Goal: Task Accomplishment & Management: Complete application form

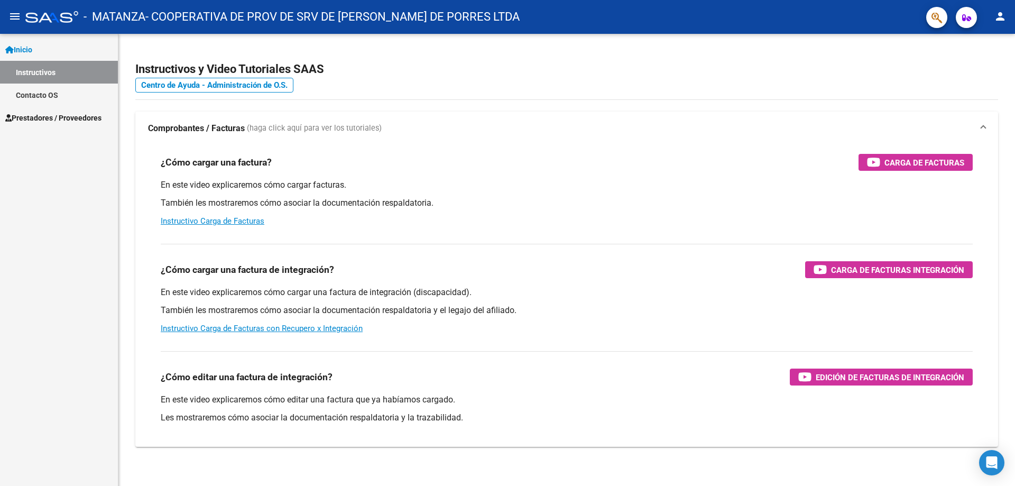
click at [48, 72] on link "Instructivos" at bounding box center [59, 72] width 118 height 23
click at [41, 52] on link "Inicio" at bounding box center [59, 49] width 118 height 23
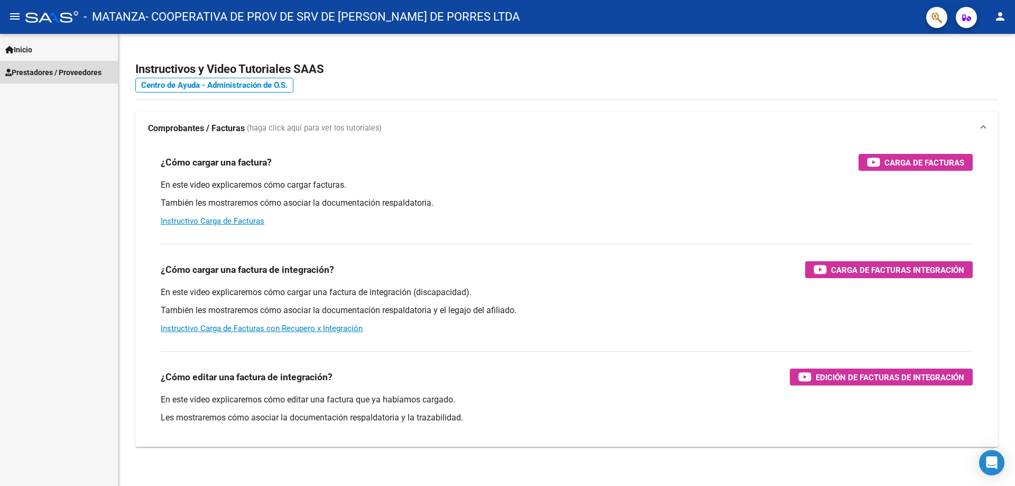
click at [41, 69] on span "Prestadores / Proveedores" at bounding box center [53, 73] width 96 height 12
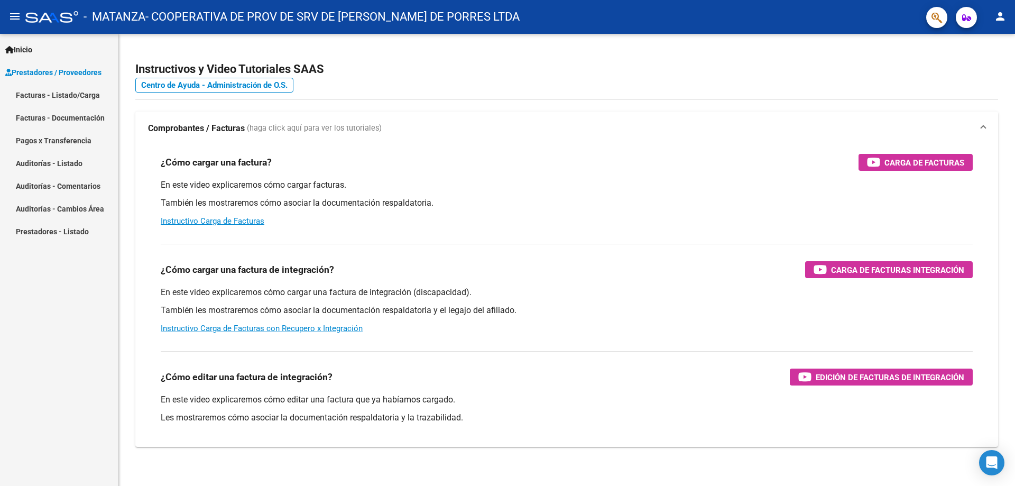
click at [34, 92] on link "Facturas - Listado/Carga" at bounding box center [59, 94] width 118 height 23
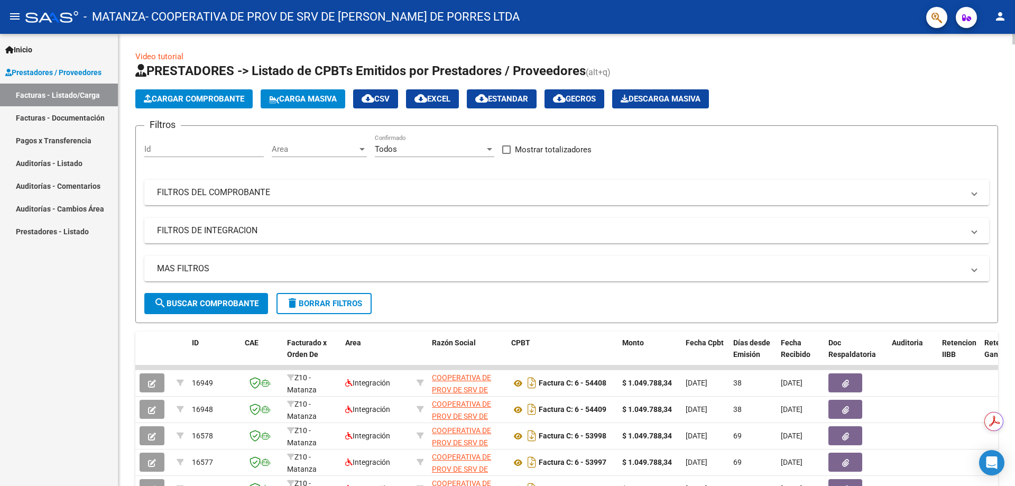
click at [182, 99] on span "Cargar Comprobante" at bounding box center [194, 99] width 100 height 10
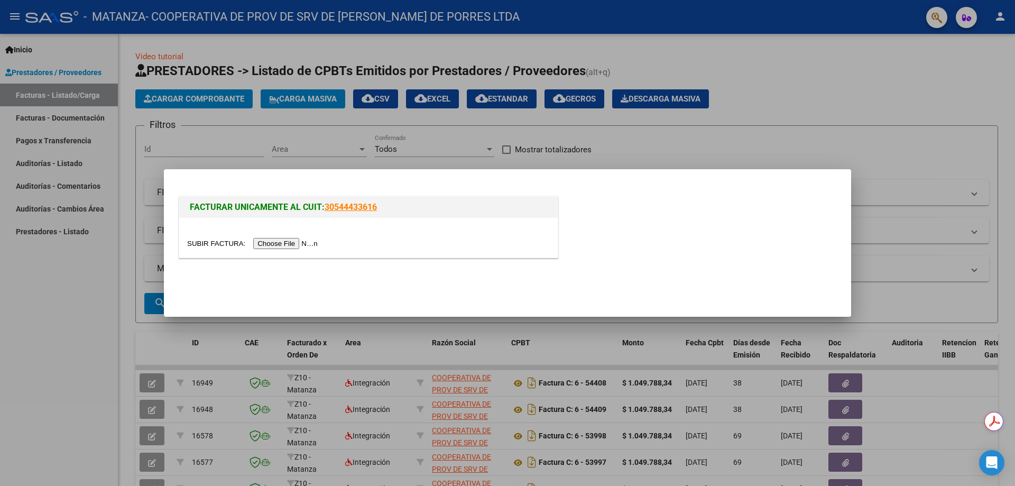
click at [283, 243] on input "file" at bounding box center [254, 243] width 134 height 11
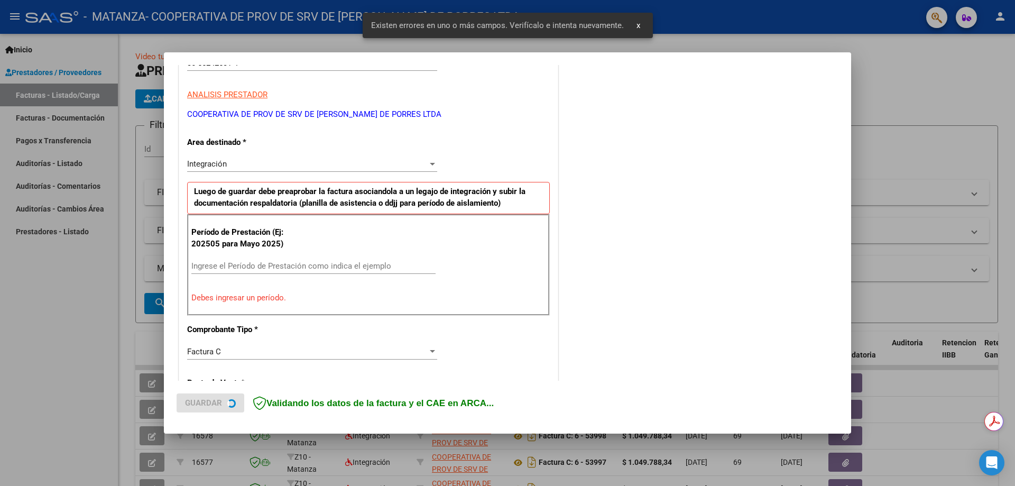
scroll to position [190, 0]
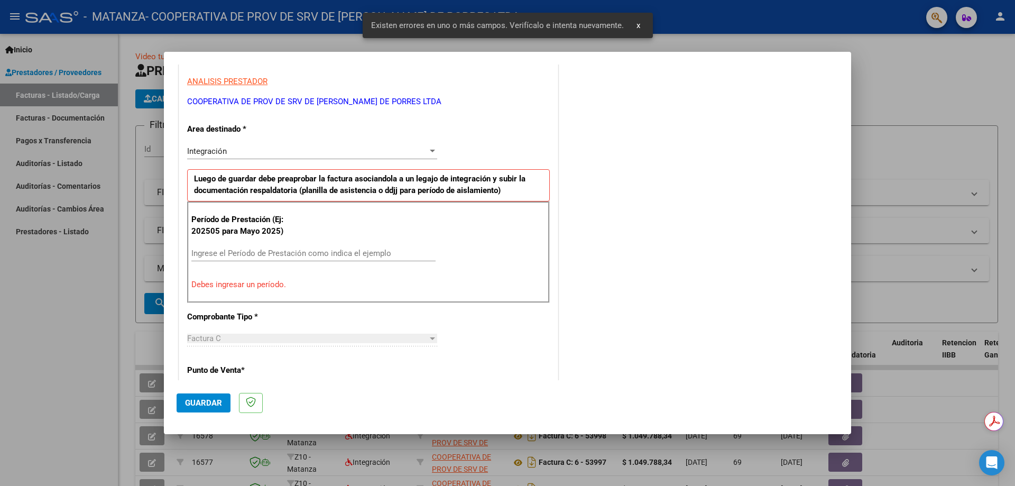
click at [208, 247] on div "Ingrese el Período de Prestación como indica el ejemplo" at bounding box center [313, 253] width 244 height 16
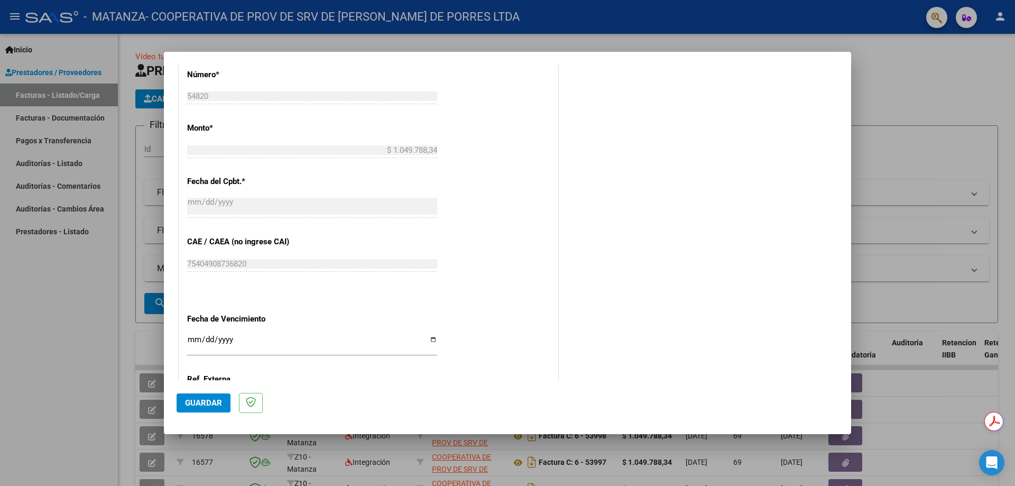
scroll to position [560, 0]
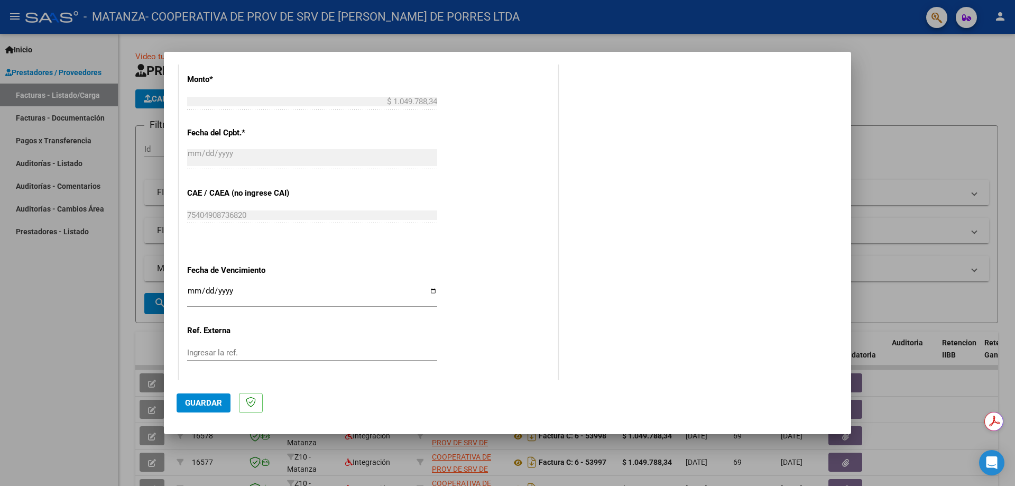
type input "202509"
click at [431, 290] on input "Ingresar la fecha" at bounding box center [312, 294] width 250 height 17
type input "[DATE]"
click at [202, 351] on input "Ingresar la ref." at bounding box center [312, 353] width 250 height 10
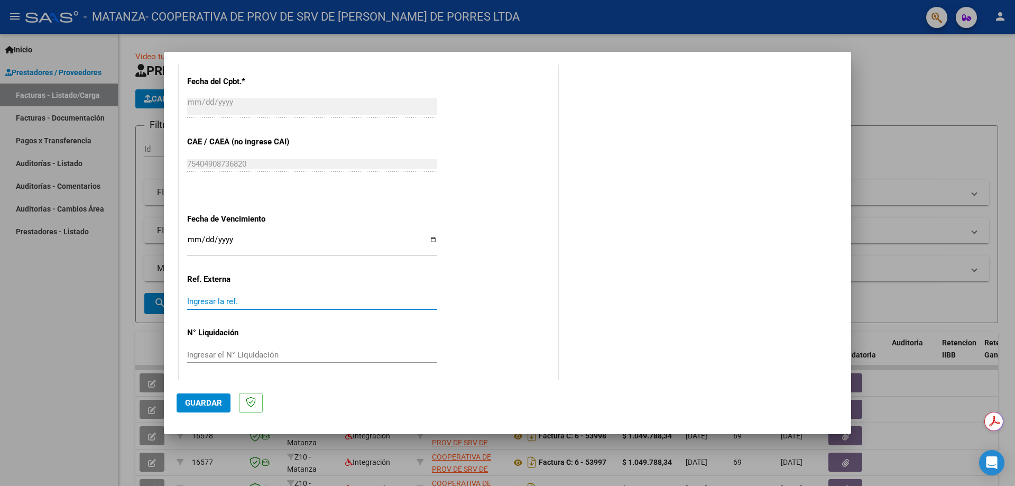
scroll to position [615, 0]
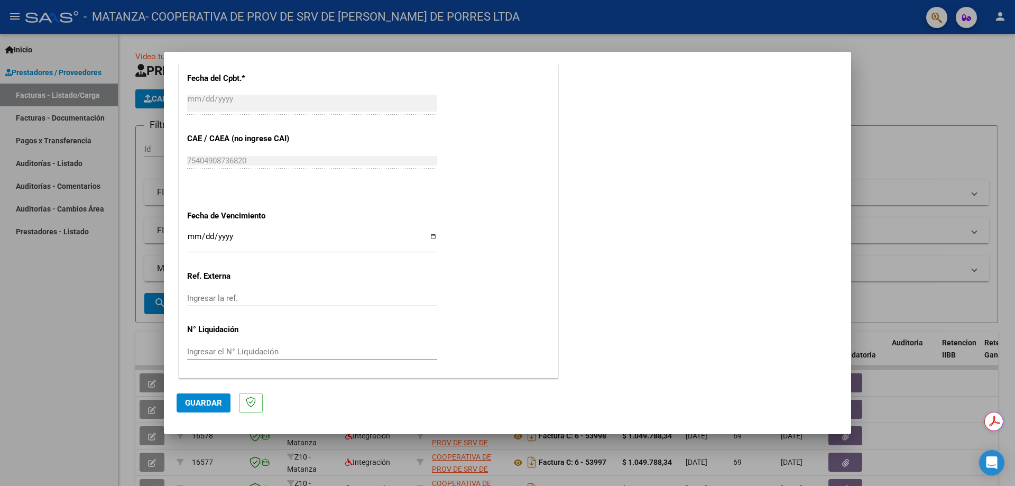
click at [191, 346] on div "Ingresar el N° Liquidación" at bounding box center [312, 352] width 250 height 16
type input "54820"
click at [205, 404] on span "Guardar" at bounding box center [203, 403] width 37 height 10
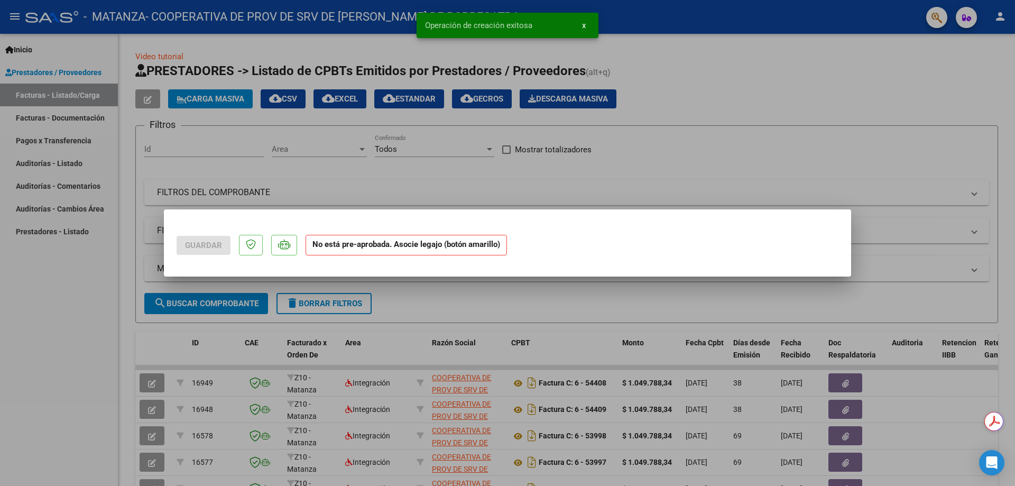
scroll to position [0, 0]
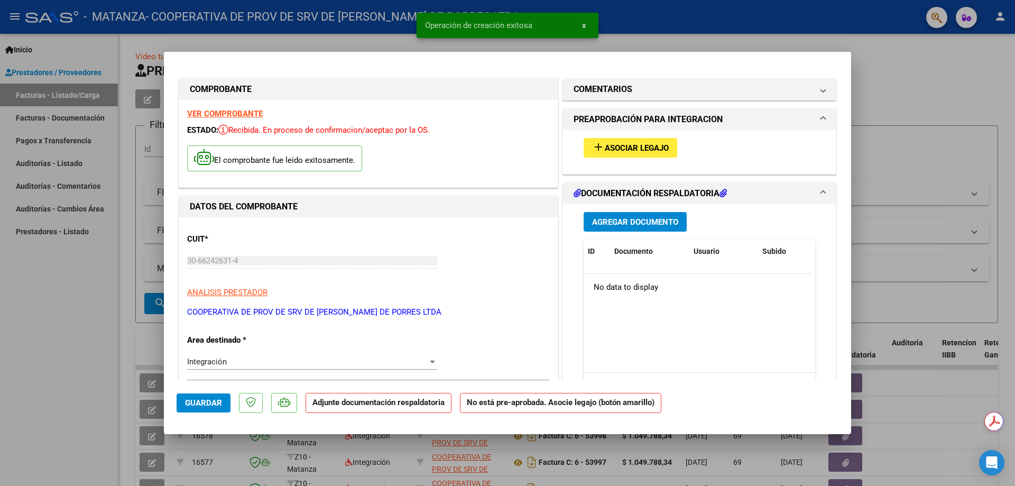
click at [633, 145] on span "Asociar Legajo" at bounding box center [637, 148] width 64 height 10
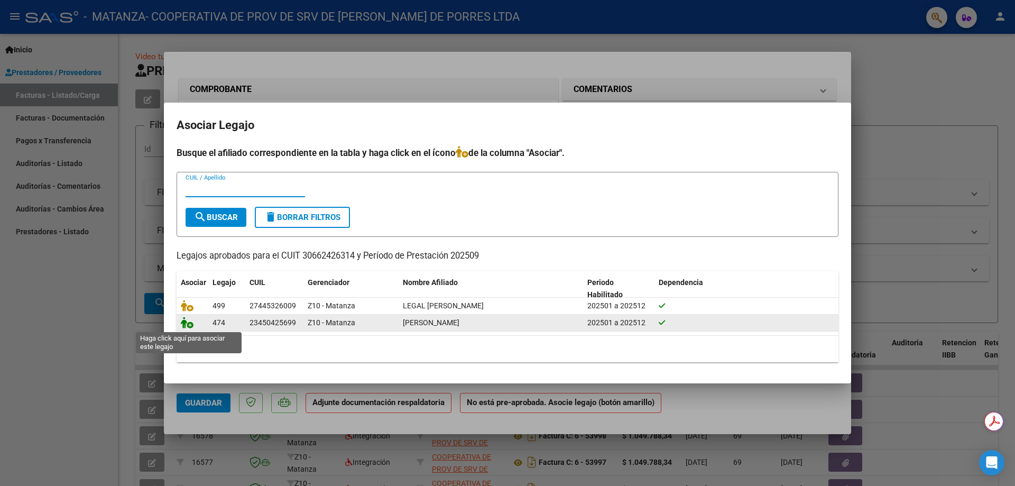
click at [185, 325] on icon at bounding box center [187, 323] width 13 height 12
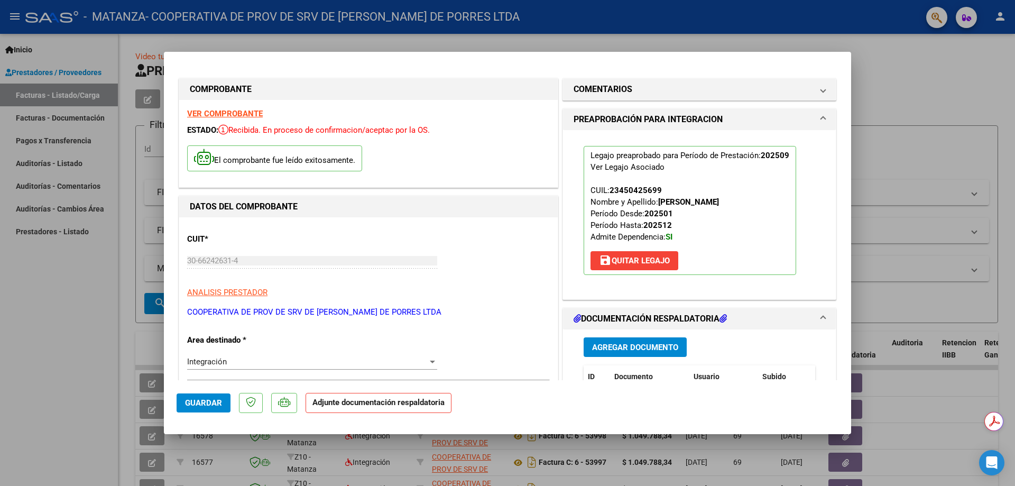
click at [608, 349] on span "Agregar Documento" at bounding box center [635, 347] width 86 height 10
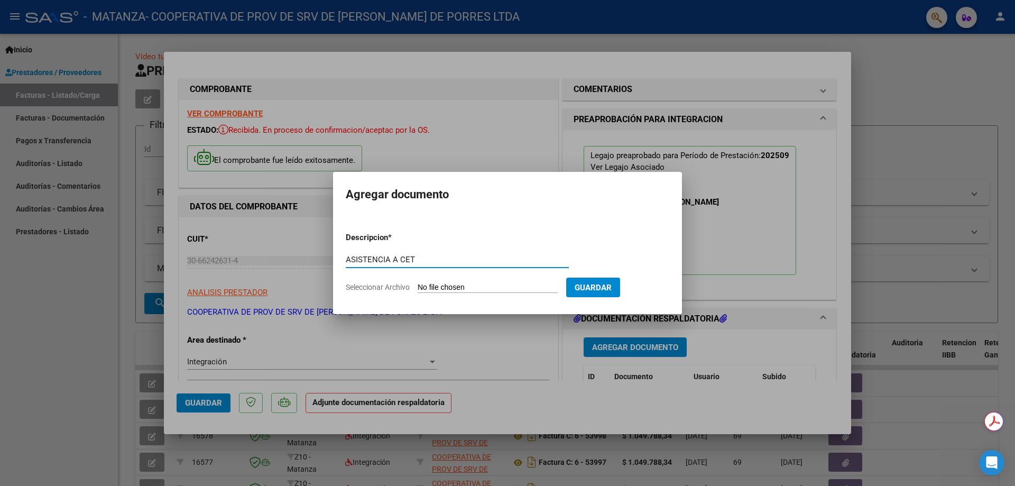
type input "ASISTENCIA A CET"
click at [420, 283] on input "Seleccionar Archivo" at bounding box center [487, 288] width 140 height 10
type input "C:\fakepath\ASISTENCIA-CET-[PERSON_NAME]-2025-Septiembre.pdf"
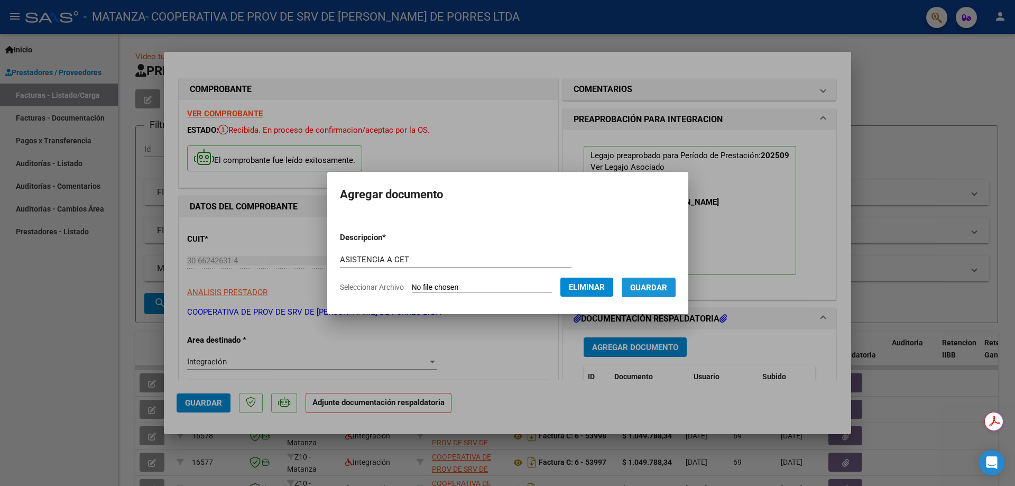
click at [654, 285] on span "Guardar" at bounding box center [648, 288] width 37 height 10
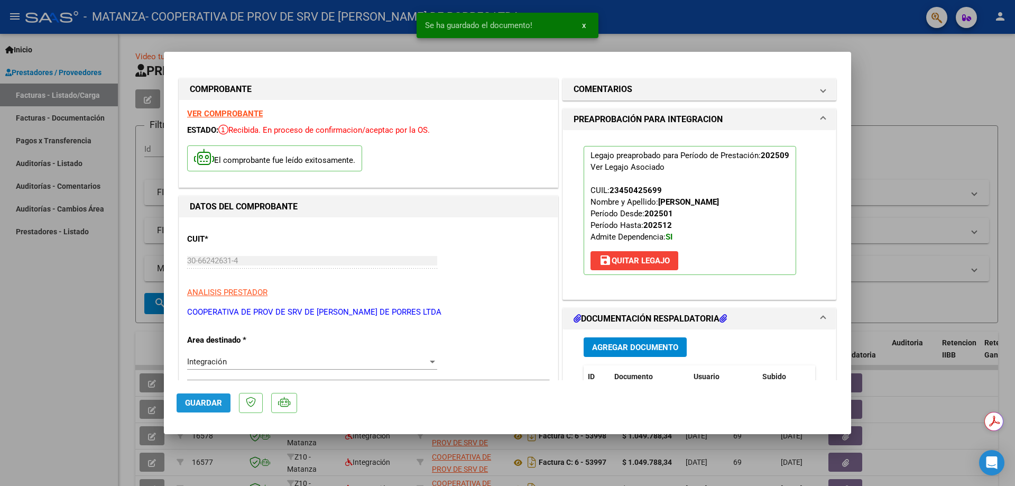
click at [206, 406] on span "Guardar" at bounding box center [203, 403] width 37 height 10
click at [71, 57] on div at bounding box center [507, 243] width 1015 height 486
type input "$ 0,00"
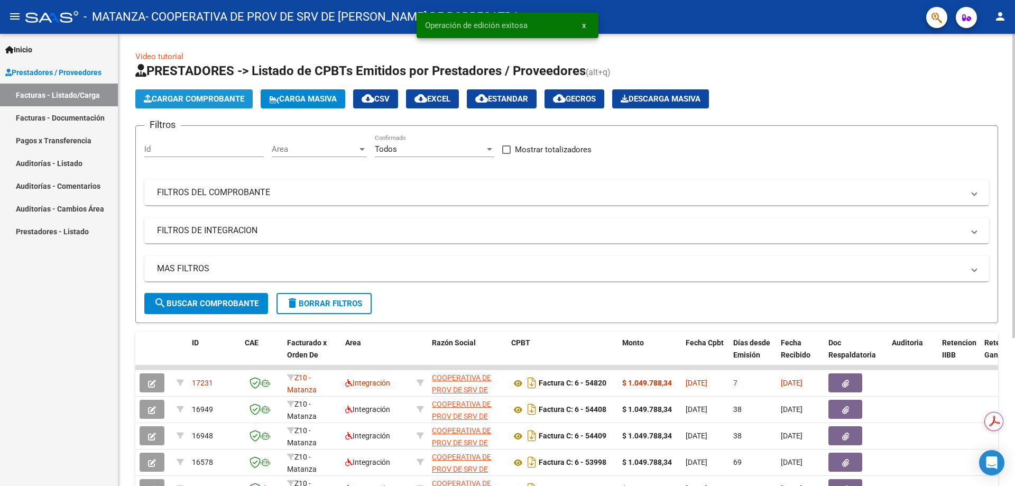
click at [180, 99] on span "Cargar Comprobante" at bounding box center [194, 99] width 100 height 10
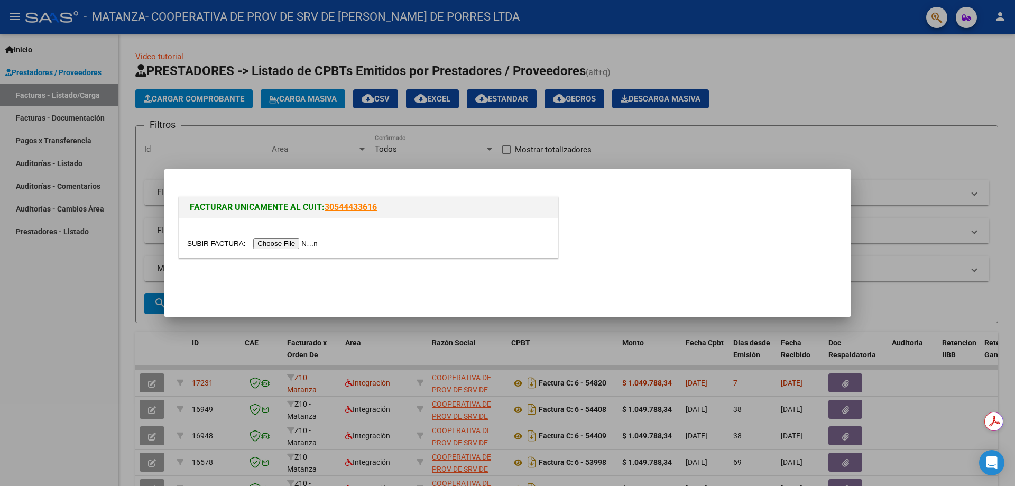
click at [271, 240] on input "file" at bounding box center [254, 243] width 134 height 11
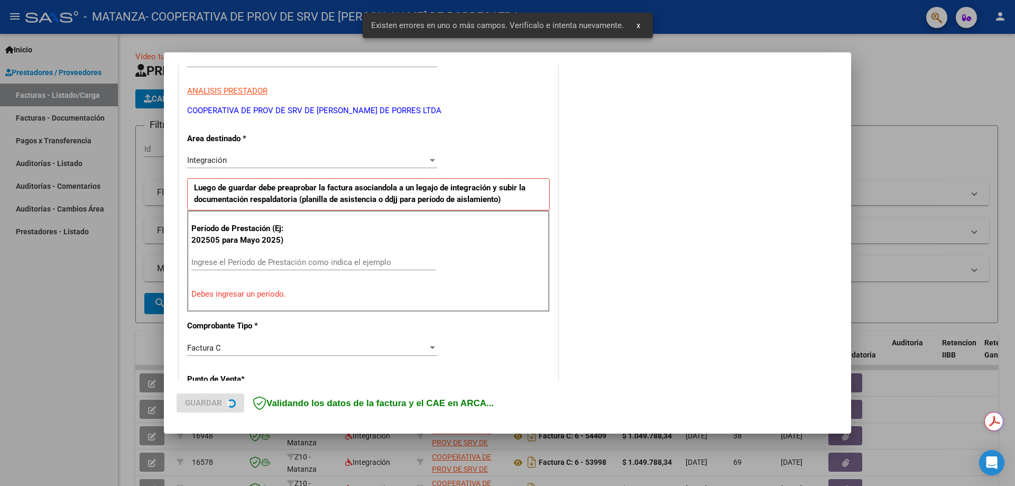
scroll to position [190, 0]
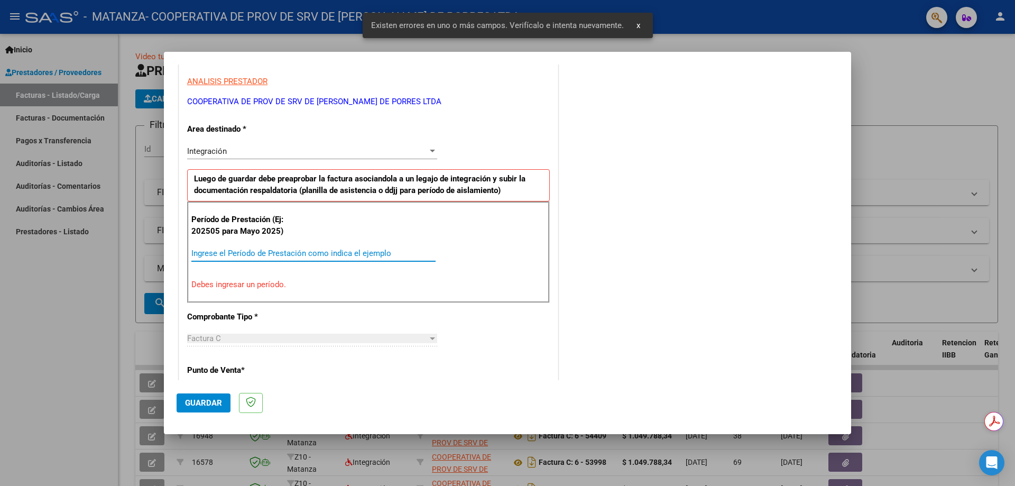
click at [216, 255] on input "Ingrese el Período de Prestación como indica el ejemplo" at bounding box center [313, 253] width 244 height 10
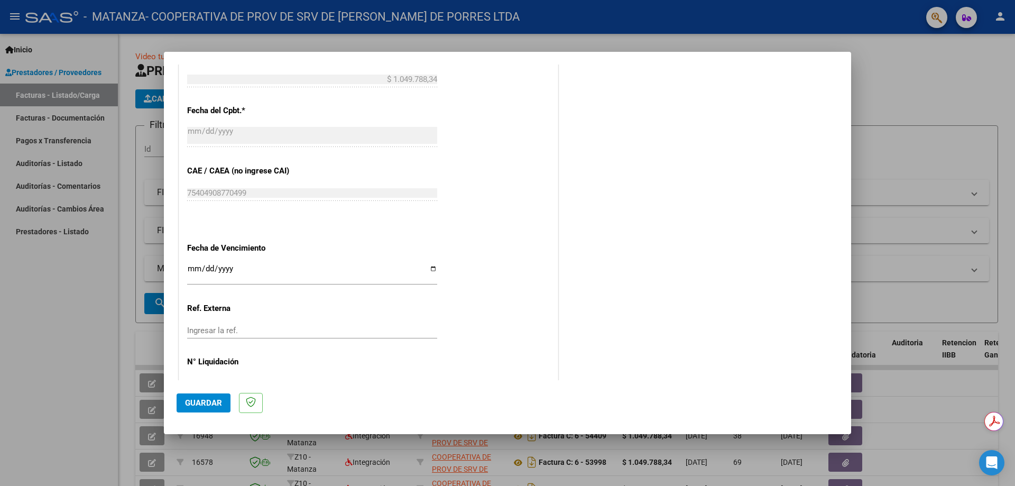
scroll to position [613, 0]
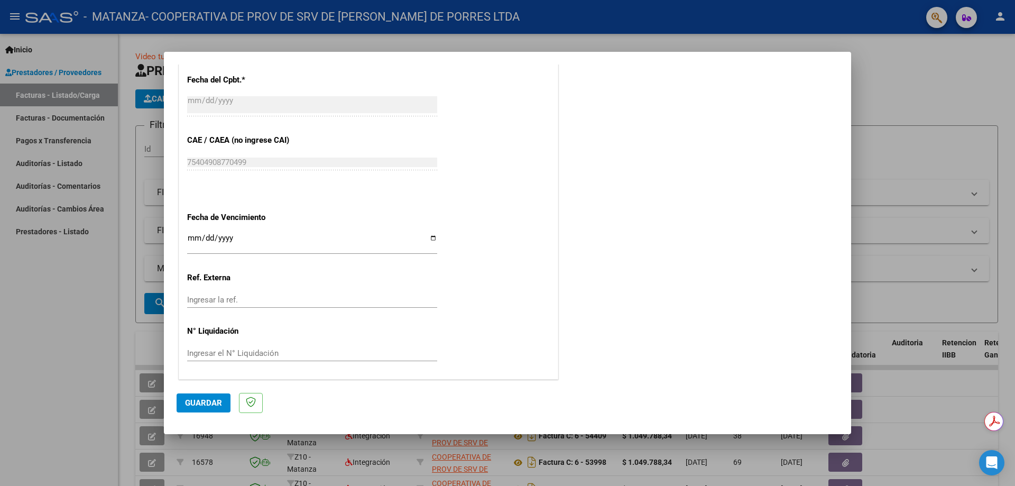
type input "202509"
click at [430, 238] on input "Ingresar la fecha" at bounding box center [312, 242] width 250 height 17
type input "[DATE]"
click at [220, 300] on input "Ingresar la ref." at bounding box center [312, 300] width 250 height 10
type input "1"
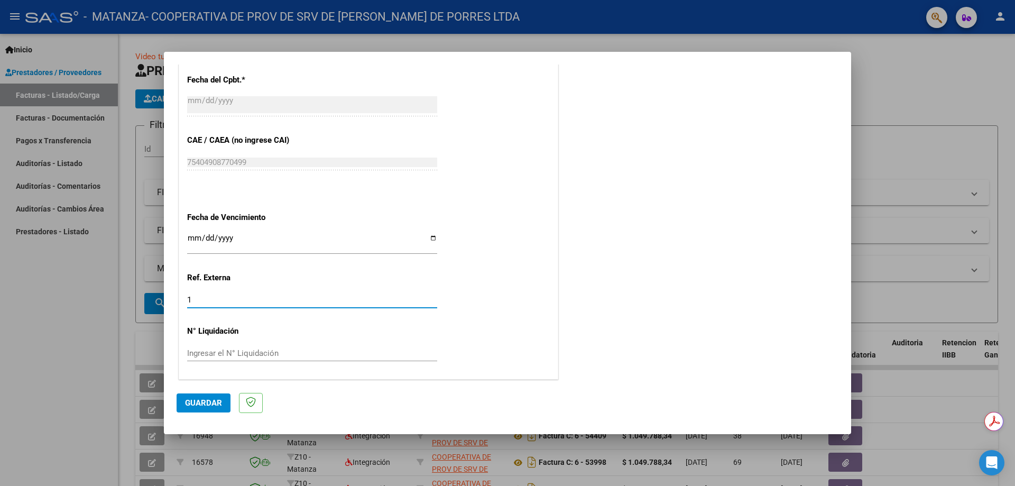
click at [205, 347] on div "Ingresar el N° Liquidación" at bounding box center [312, 353] width 250 height 16
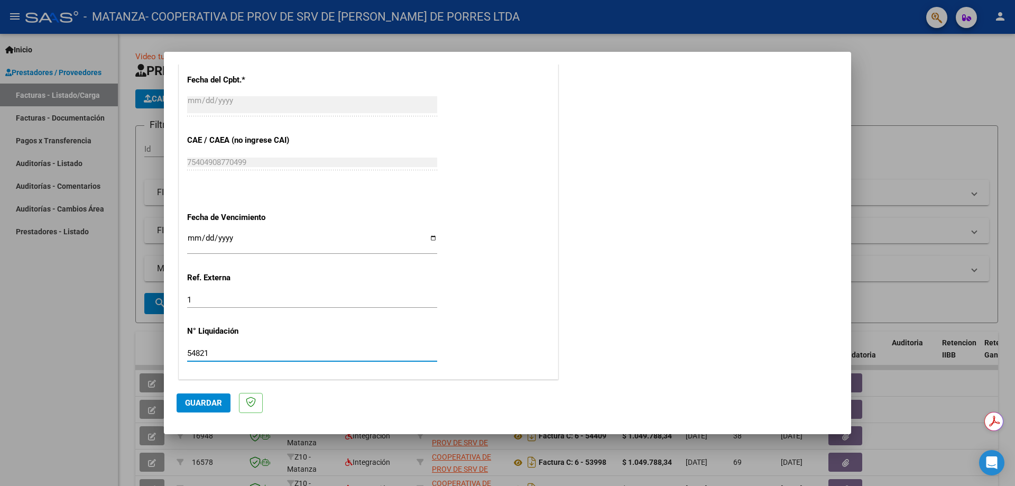
type input "54821"
click at [219, 407] on span "Guardar" at bounding box center [203, 403] width 37 height 10
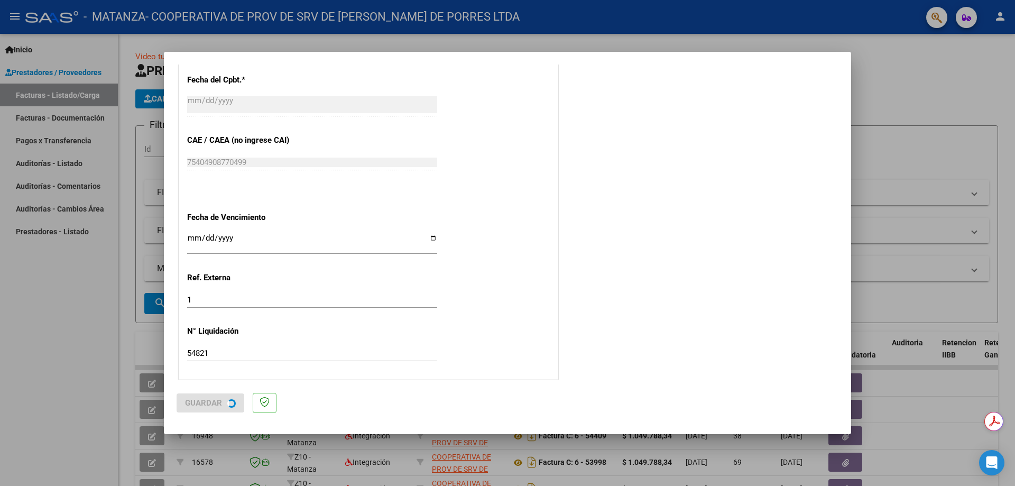
scroll to position [0, 0]
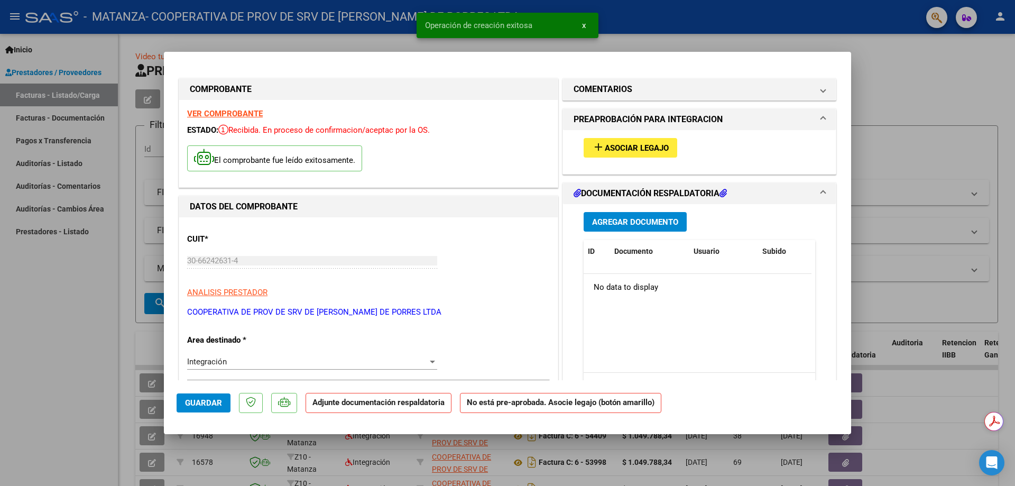
click at [621, 145] on span "Asociar Legajo" at bounding box center [637, 148] width 64 height 10
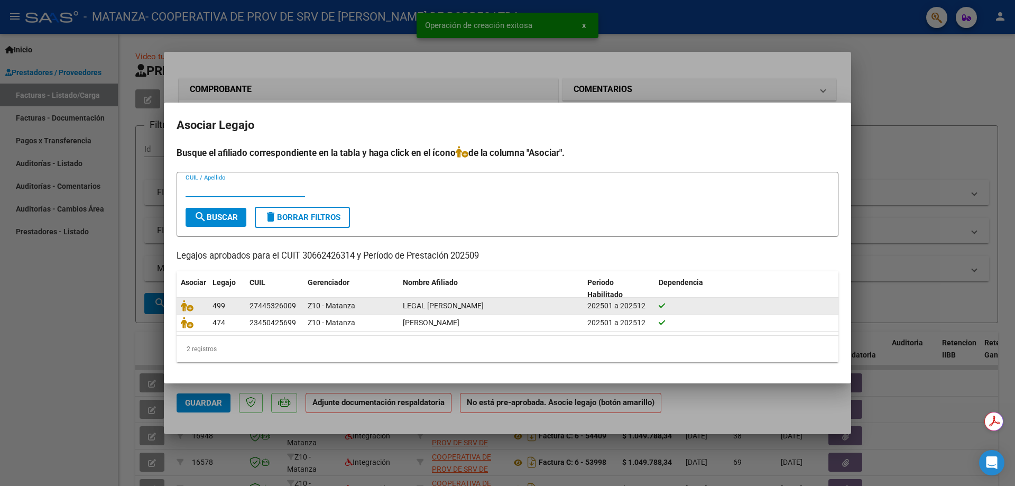
click at [208, 306] on datatable-body-cell "499" at bounding box center [226, 306] width 37 height 16
click at [191, 303] on icon at bounding box center [187, 306] width 13 height 12
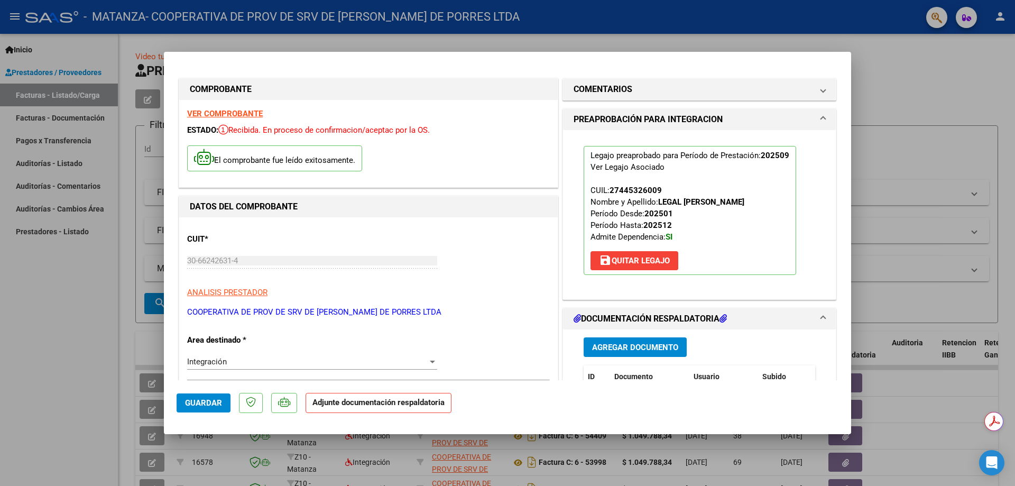
click at [618, 349] on span "Agregar Documento" at bounding box center [635, 347] width 86 height 10
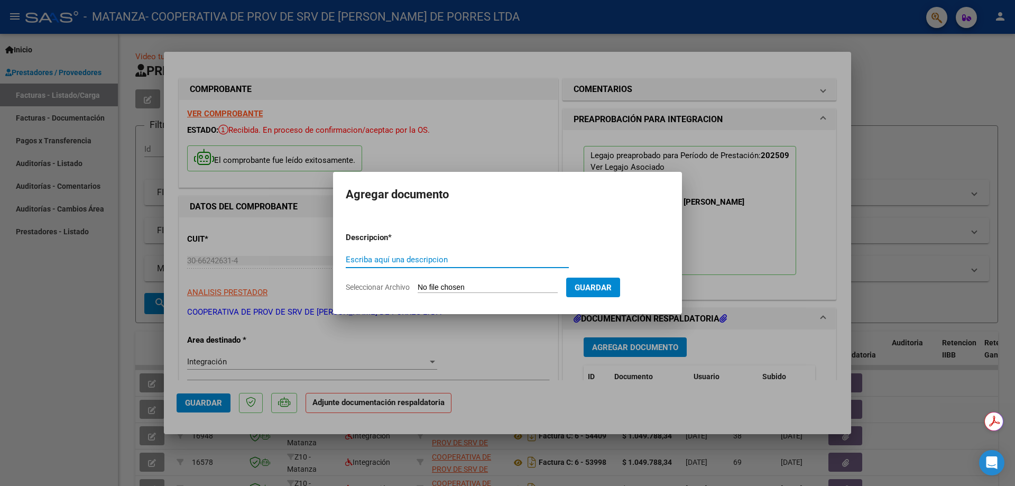
click at [373, 255] on input "Escriba aquí una descripcion" at bounding box center [457, 260] width 223 height 10
type input "ASISTENCIA CET"
click at [440, 285] on input "Seleccionar Archivo" at bounding box center [487, 288] width 140 height 10
type input "C:\fakepath\ASISTENCIA-CET-LEGAL LARISA-2025-Septiembre.pdf"
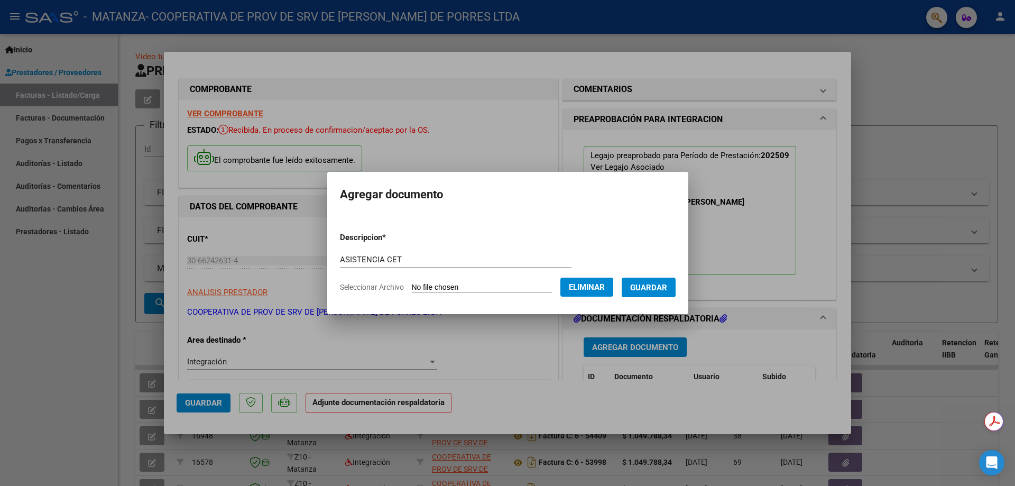
click at [645, 286] on span "Guardar" at bounding box center [648, 288] width 37 height 10
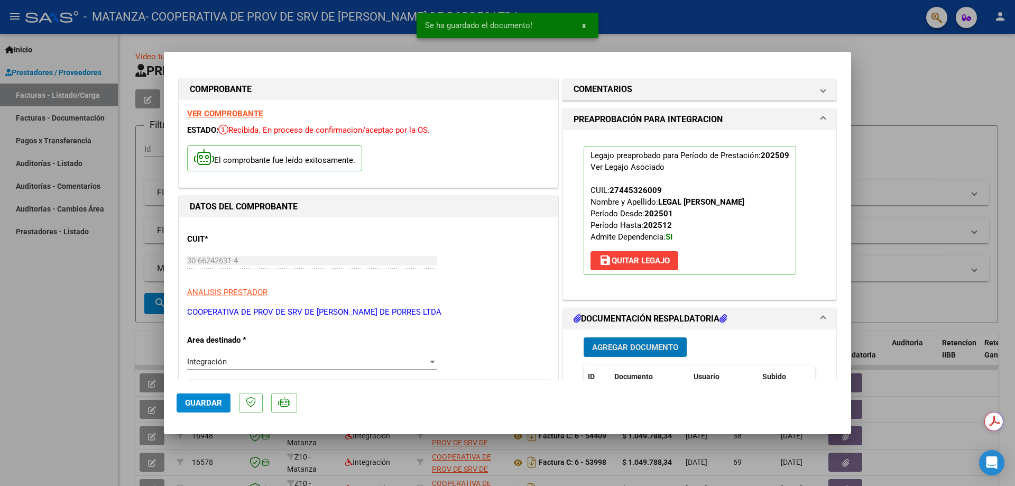
click at [209, 402] on span "Guardar" at bounding box center [203, 403] width 37 height 10
click at [96, 47] on div at bounding box center [507, 243] width 1015 height 486
type input "$ 0,00"
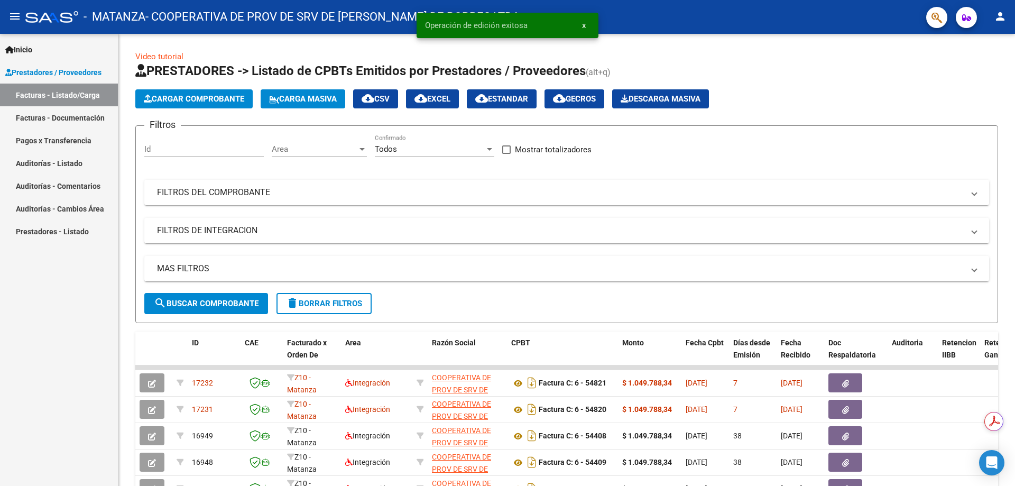
click at [66, 119] on link "Facturas - Documentación" at bounding box center [59, 117] width 118 height 23
